Goal: Task Accomplishment & Management: Complete application form

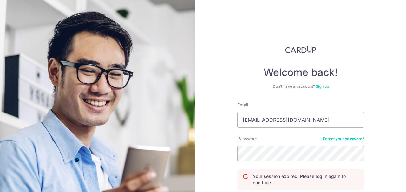
scroll to position [55, 0]
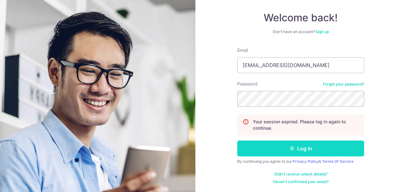
click at [294, 147] on icon "submit" at bounding box center [292, 148] width 5 height 5
